Goal: Complete application form

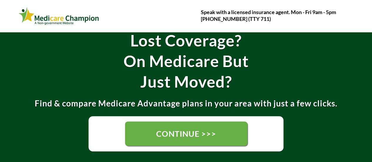
scroll to position [88, 0]
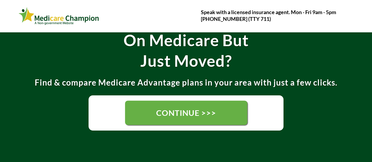
click at [167, 110] on span "CONTINUE >>>" at bounding box center [186, 113] width 60 height 10
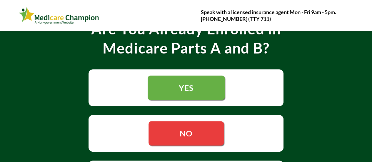
scroll to position [59, 0]
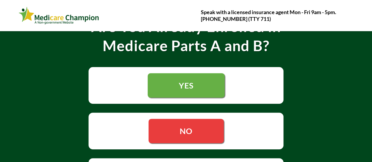
click at [172, 89] on link "YES" at bounding box center [186, 85] width 77 height 24
